Goal: Task Accomplishment & Management: Manage account settings

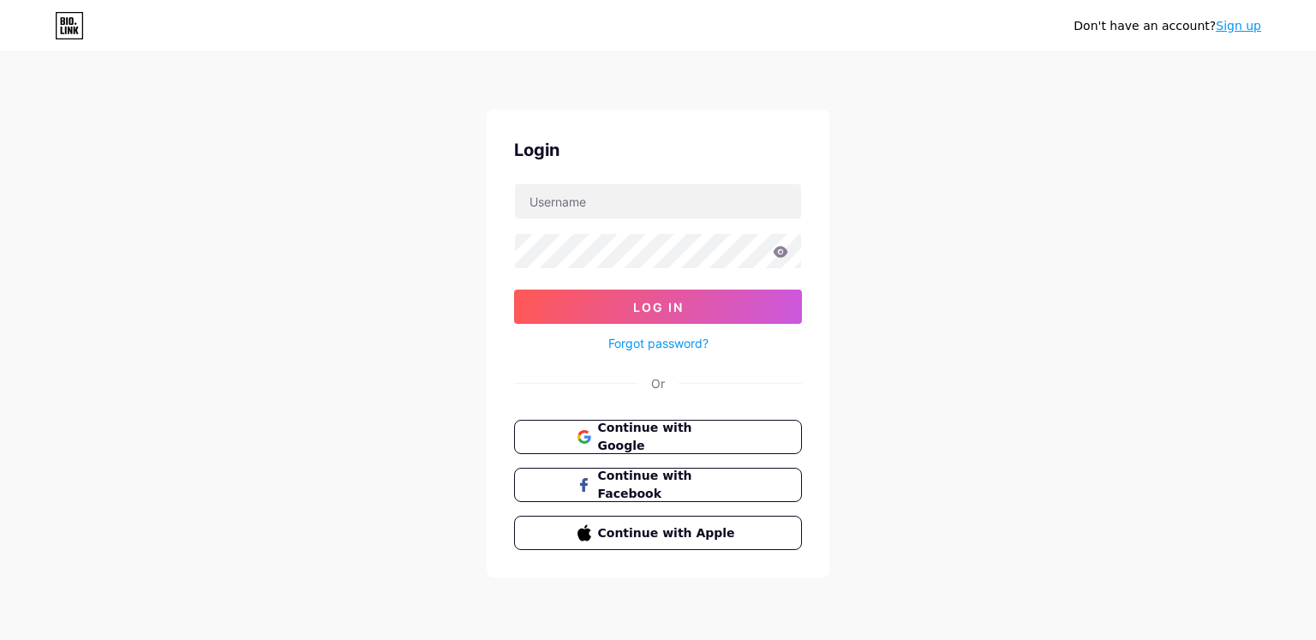
click at [737, 444] on span "Continue with Google" at bounding box center [668, 437] width 141 height 36
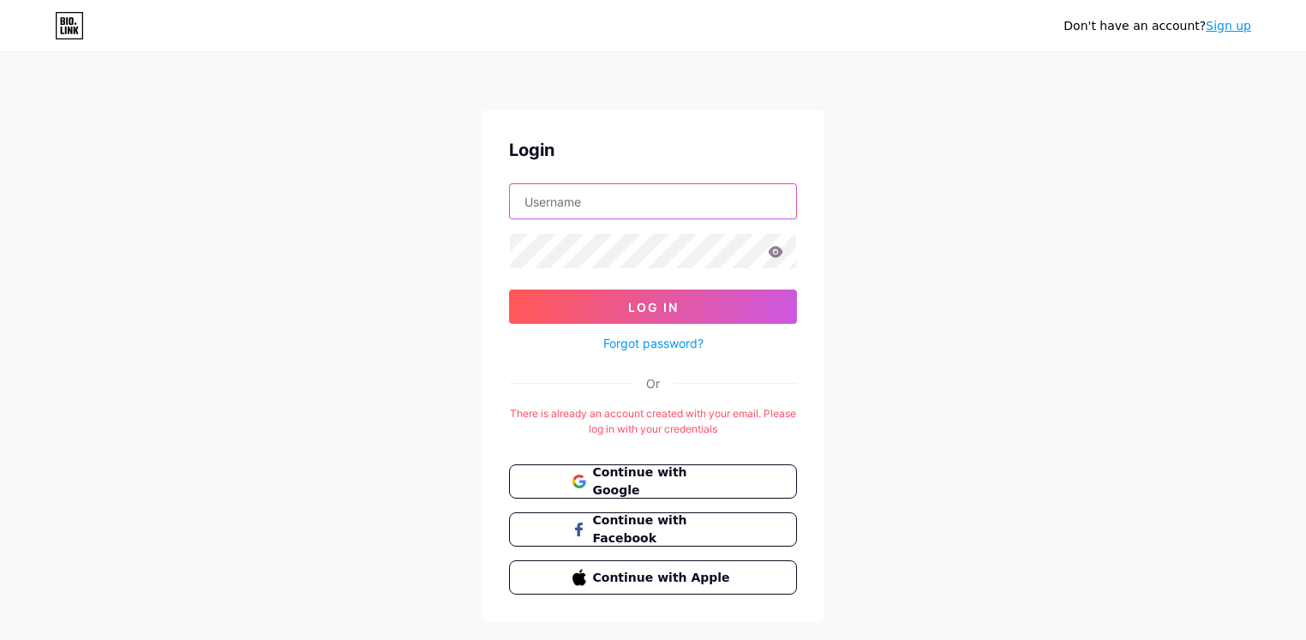
click at [662, 196] on input "text" at bounding box center [653, 201] width 286 height 34
type input "[DOMAIN_NAME][EMAIL_ADDRESS][DOMAIN_NAME]"
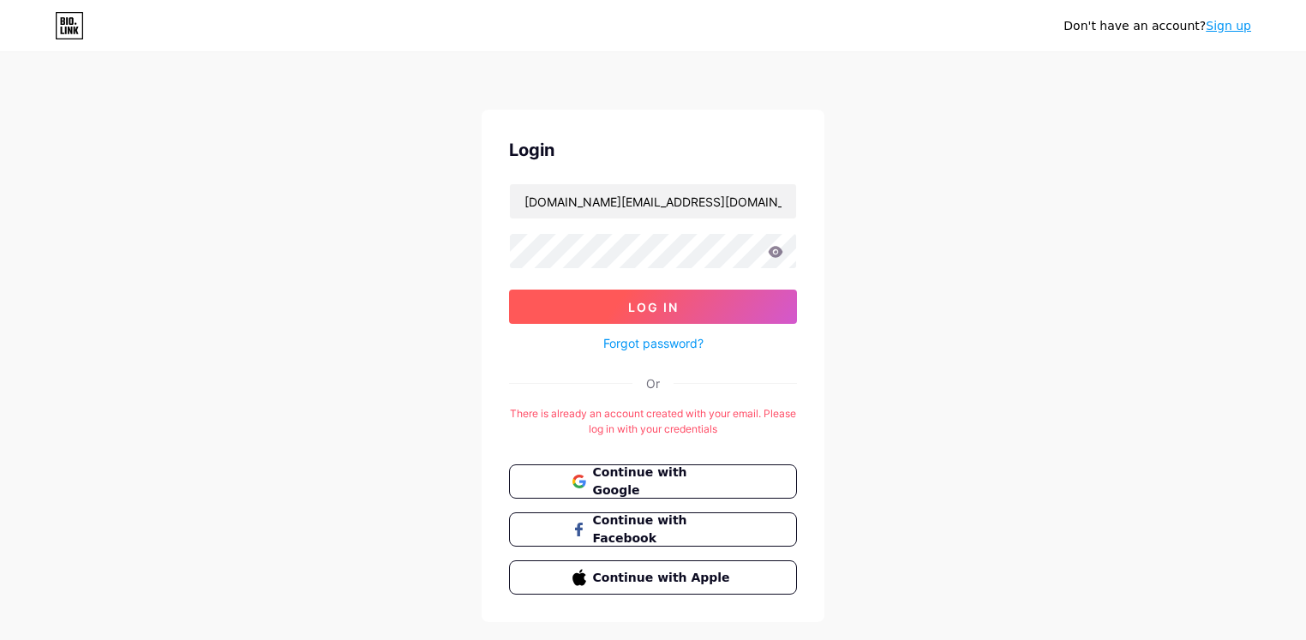
click at [671, 321] on button "Log In" at bounding box center [653, 307] width 288 height 34
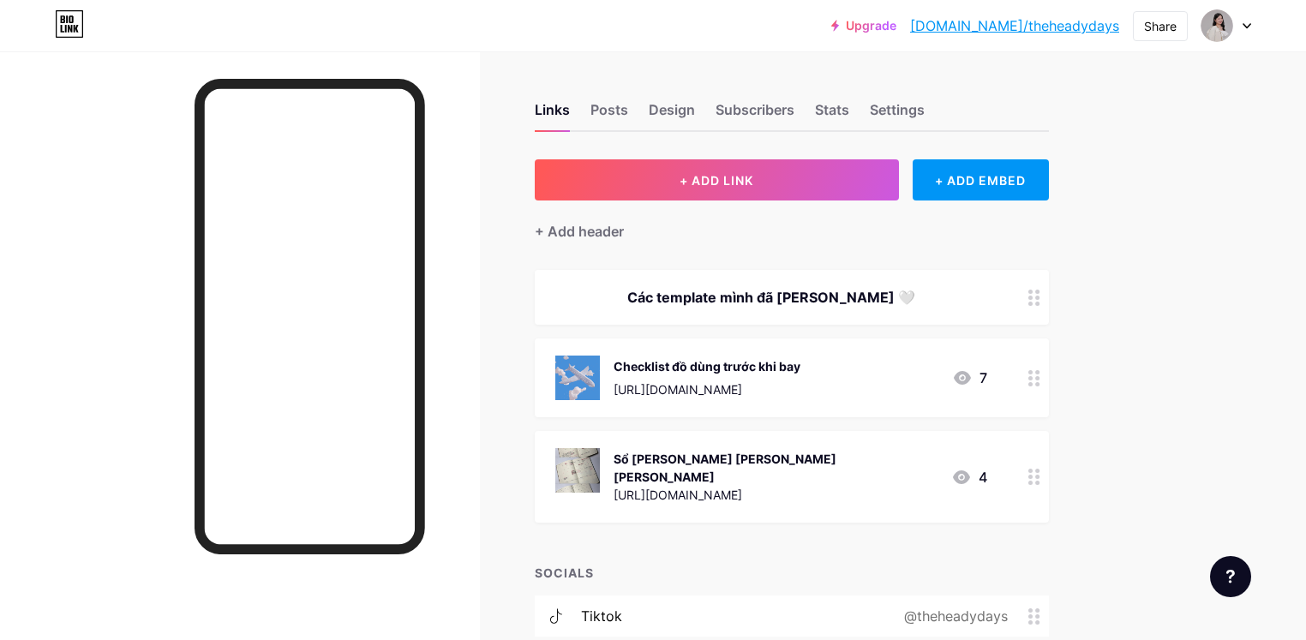
click at [883, 117] on div "Links Posts Design Subscribers Stats Settings" at bounding box center [792, 102] width 514 height 60
click at [849, 111] on div "Stats" at bounding box center [832, 114] width 34 height 31
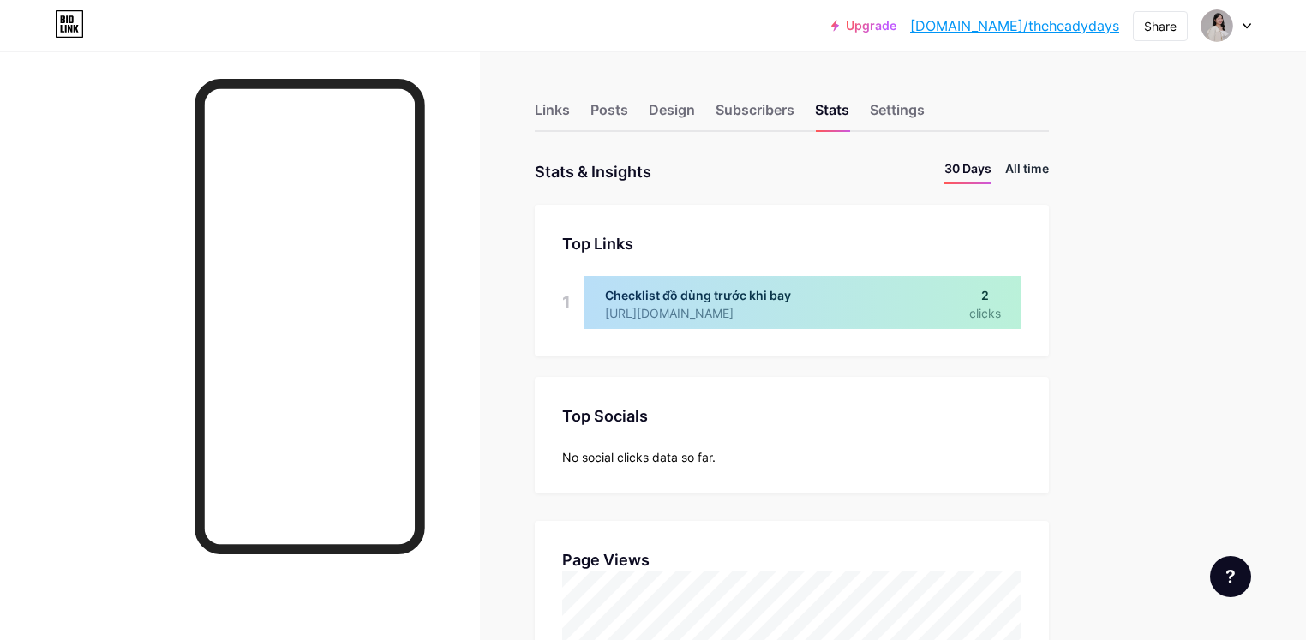
click at [1049, 169] on li "All time" at bounding box center [1027, 171] width 44 height 25
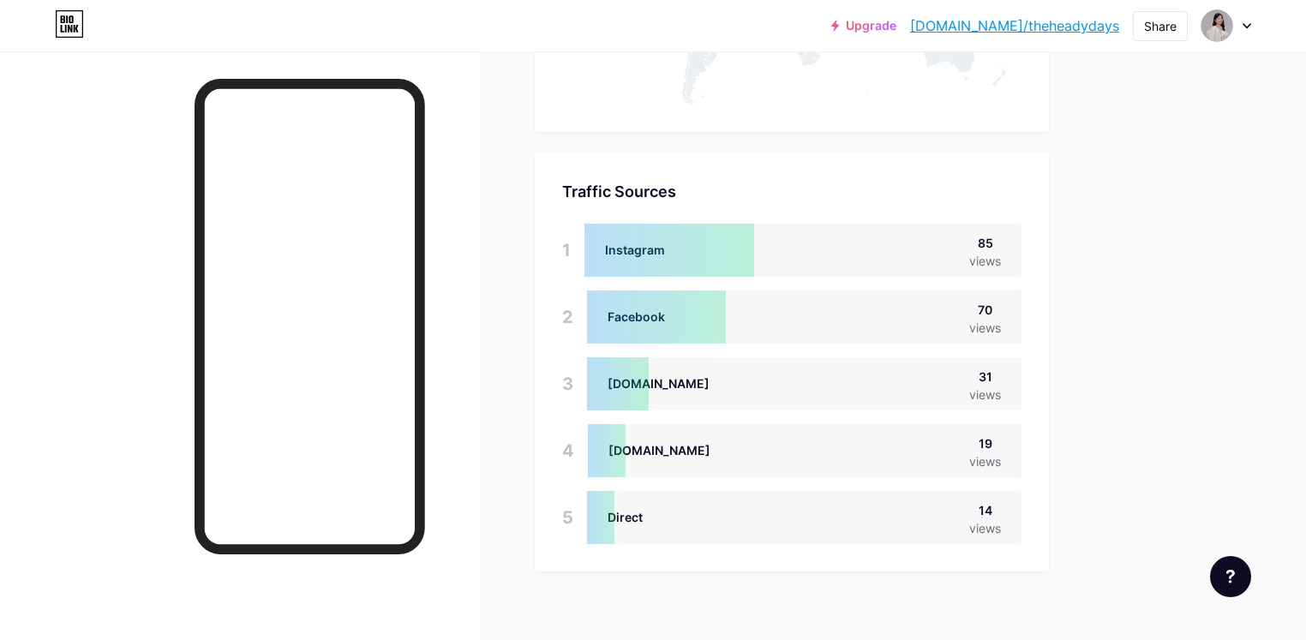
scroll to position [1093, 0]
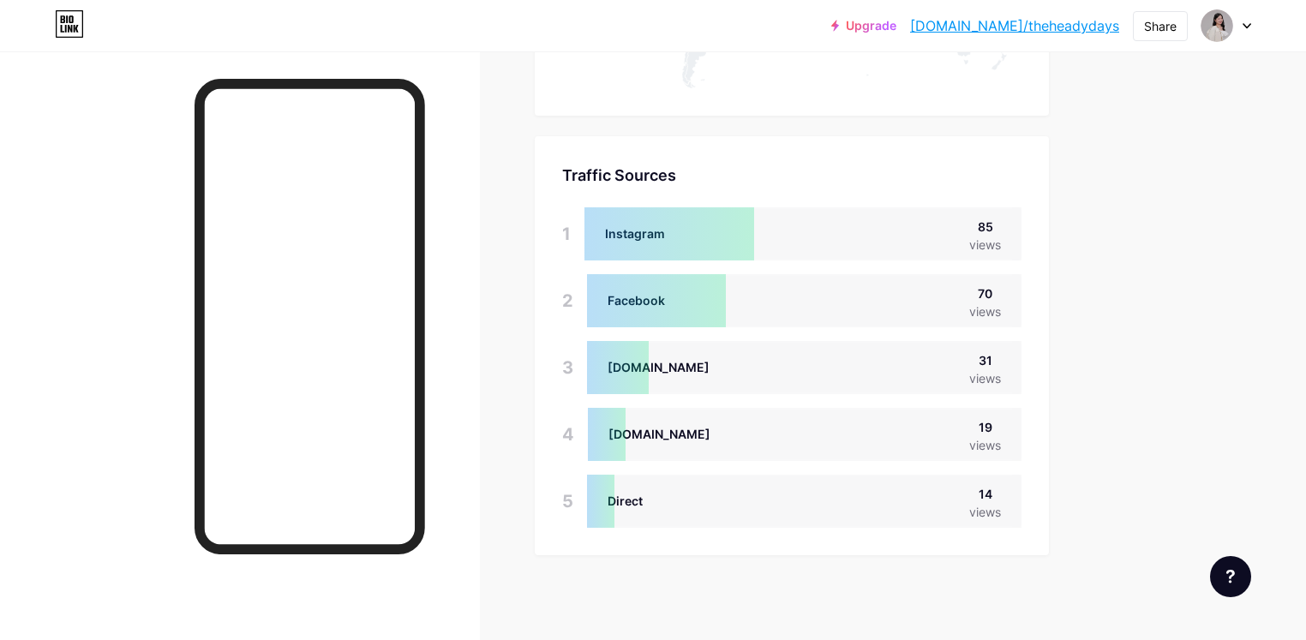
click at [726, 310] on div at bounding box center [656, 300] width 139 height 53
click at [709, 364] on div "[DOMAIN_NAME]" at bounding box center [658, 367] width 102 height 18
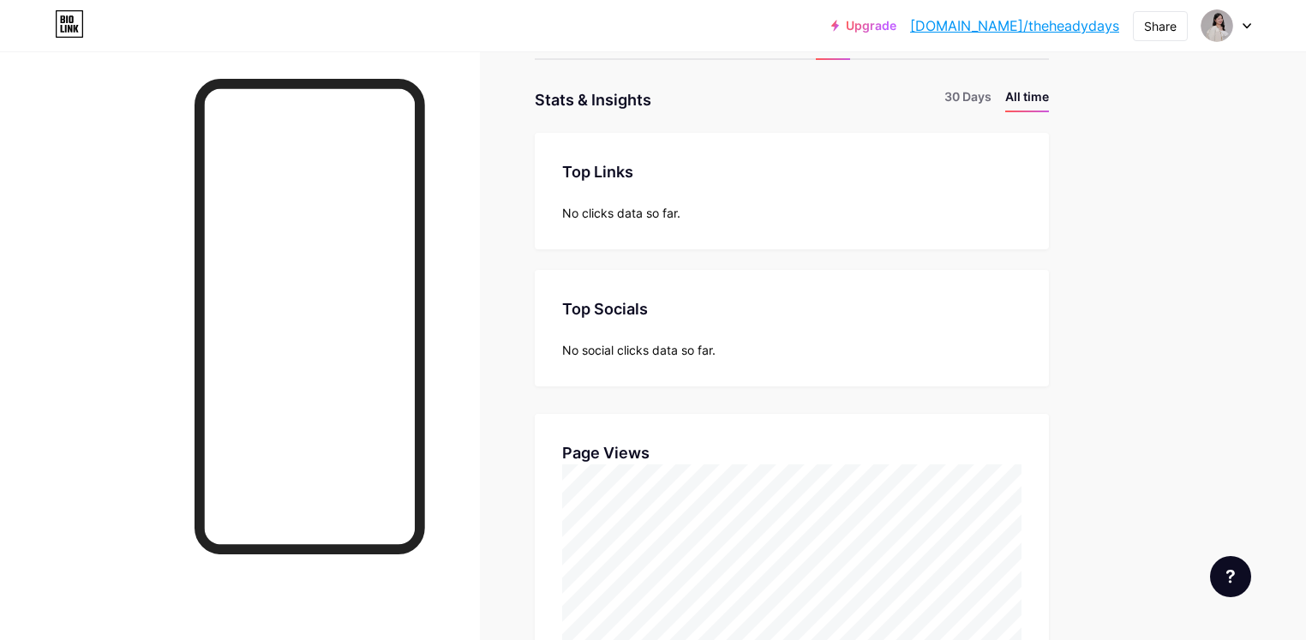
scroll to position [0, 0]
